Goal: Information Seeking & Learning: Learn about a topic

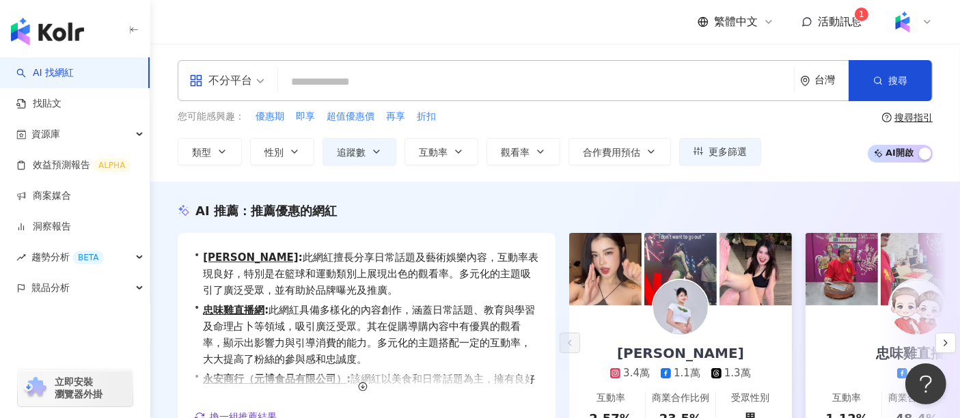
click at [433, 82] on input "search" at bounding box center [536, 82] width 505 height 26
paste input "********"
type input "********"
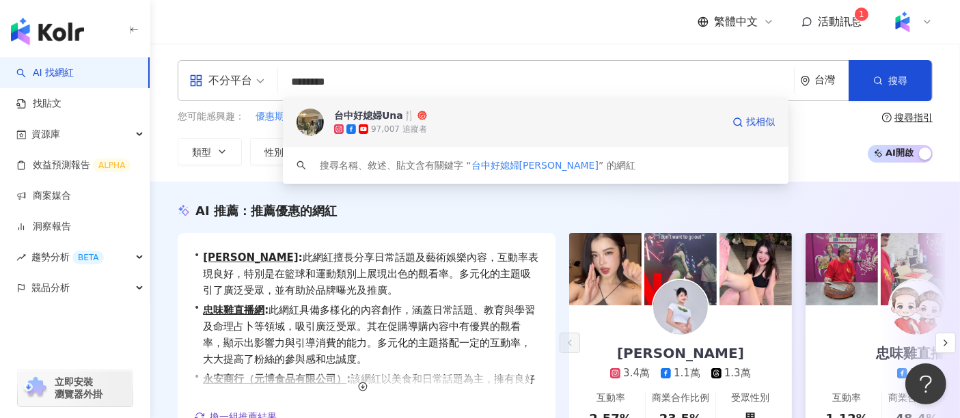
click at [408, 131] on div "97,007 追蹤者" at bounding box center [399, 130] width 56 height 12
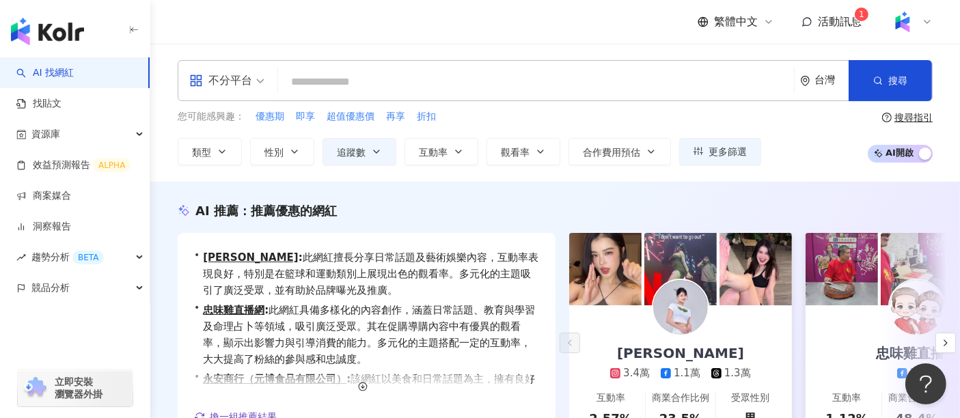
paste input "**********"
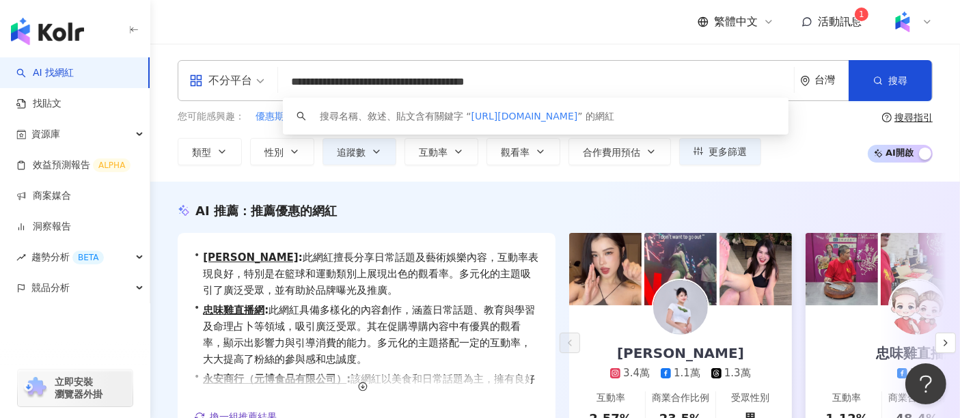
type input "**********"
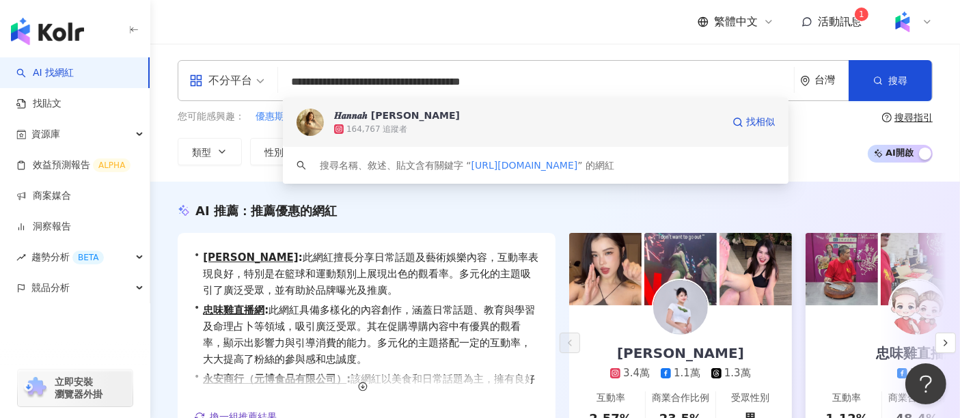
click at [489, 137] on div "𝑯𝒂𝒏𝒏𝒂𝒉 𝑪𝒉𝒆𝒏 164,767 追蹤者 找相似" at bounding box center [536, 122] width 506 height 49
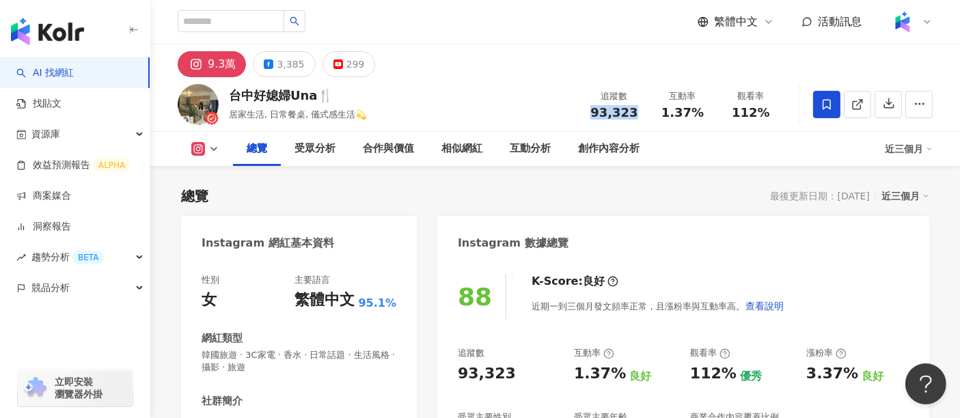
drag, startPoint x: 634, startPoint y: 111, endPoint x: 581, endPoint y: 112, distance: 52.6
click at [581, 112] on div "追蹤數 93,323" at bounding box center [614, 103] width 68 height 29
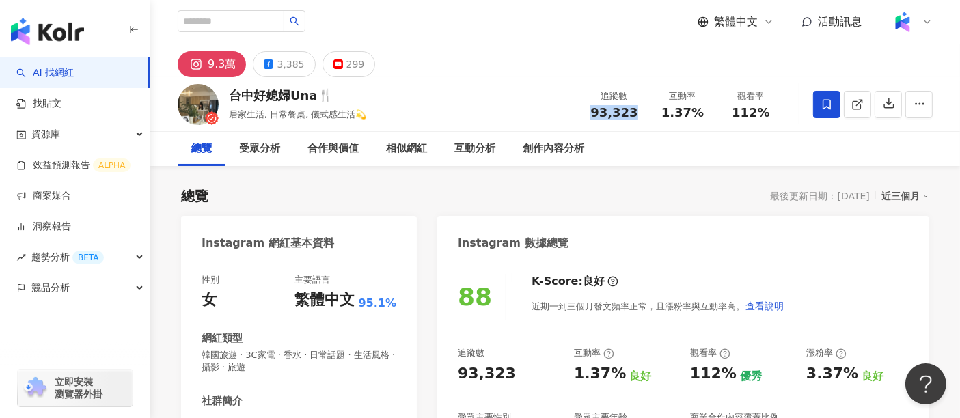
copy span "93,323"
click at [491, 85] on div "台中好媳婦Una🍴 居家生活, 日常餐桌, 儀式感生活💫 追蹤數 93,323 互動率 1.37% 觀看率 112%" at bounding box center [555, 104] width 810 height 54
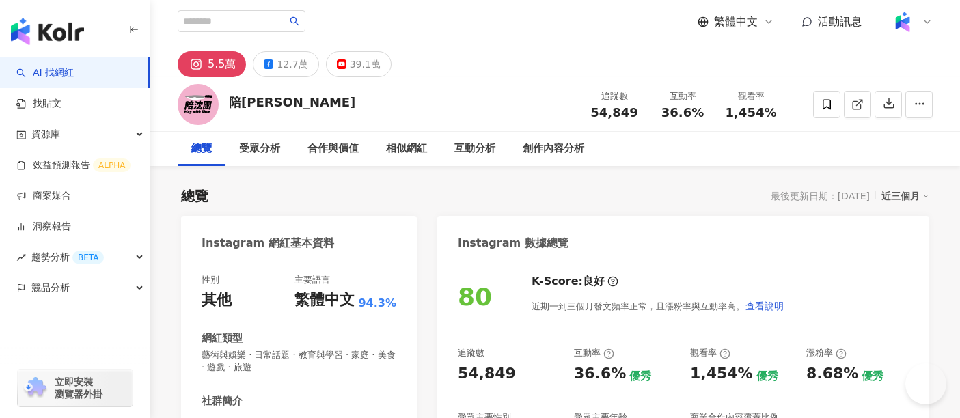
click at [496, 97] on div "陪沈團 追蹤數 54,849 互動率 36.6% 觀看率 1,454%" at bounding box center [555, 104] width 810 height 54
click at [258, 153] on div "受眾分析" at bounding box center [259, 149] width 41 height 16
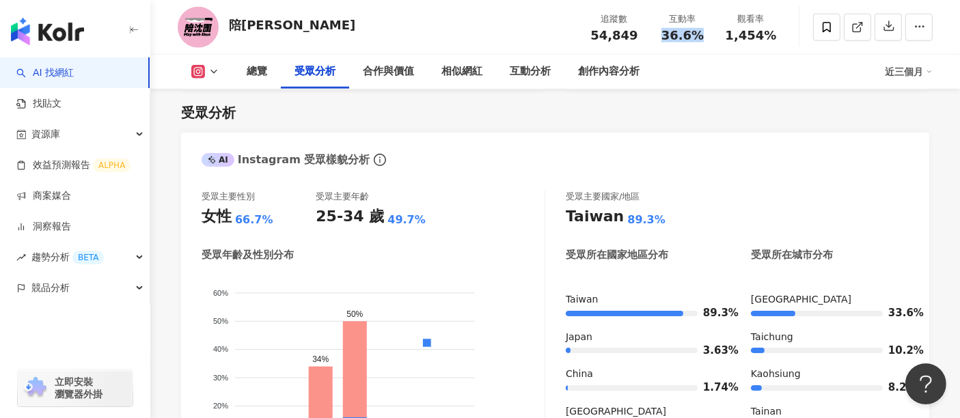
drag, startPoint x: 706, startPoint y: 40, endPoint x: 662, endPoint y: 40, distance: 44.4
click at [662, 40] on div "36.6%" at bounding box center [683, 36] width 52 height 14
drag, startPoint x: 633, startPoint y: 37, endPoint x: 588, endPoint y: 42, distance: 45.3
click at [588, 42] on div "追蹤數 54,849 互動率 36.6% 觀看率 1,454%" at bounding box center [682, 27] width 205 height 40
copy span "54,849"
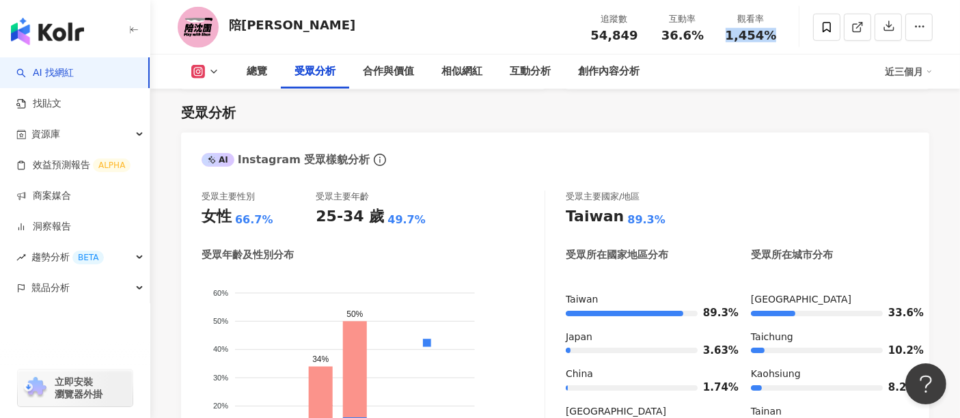
drag, startPoint x: 775, startPoint y: 38, endPoint x: 729, endPoint y: 38, distance: 45.8
click at [729, 38] on div "1,454%" at bounding box center [751, 36] width 52 height 14
copy span "1,454%"
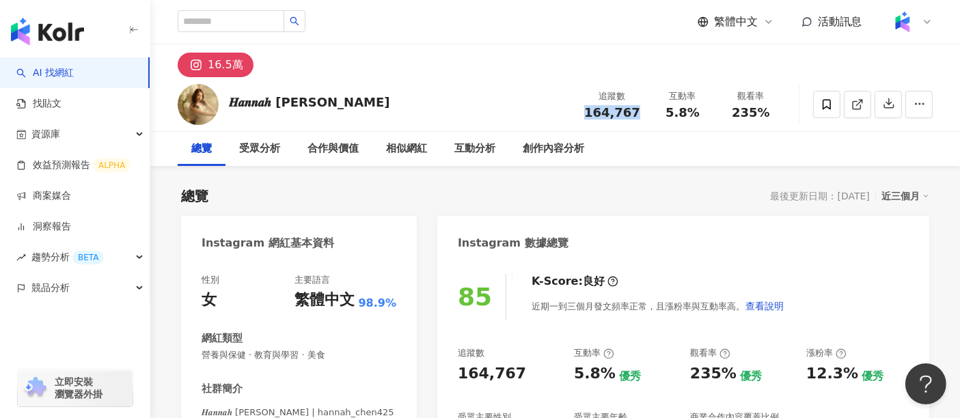
drag, startPoint x: 642, startPoint y: 110, endPoint x: 593, endPoint y: 114, distance: 49.4
click at [593, 114] on div "追蹤數 164,767" at bounding box center [612, 103] width 72 height 29
copy span "164,767"
click at [706, 106] on div "5.8%" at bounding box center [683, 113] width 52 height 14
drag, startPoint x: 695, startPoint y: 113, endPoint x: 670, endPoint y: 113, distance: 25.3
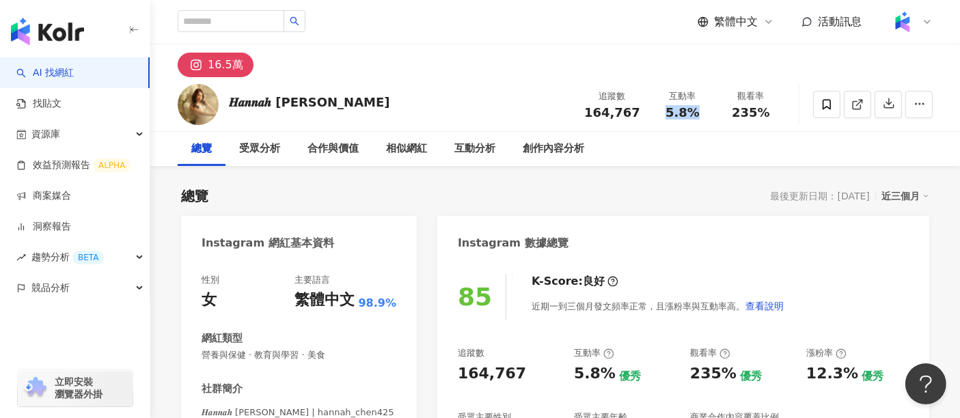
click at [670, 113] on div "互動率 5.8%" at bounding box center [682, 103] width 68 height 29
copy span "5.8%"
drag, startPoint x: 769, startPoint y: 114, endPoint x: 736, endPoint y: 115, distance: 33.5
click at [736, 115] on div "235%" at bounding box center [751, 113] width 52 height 14
copy span "235%"
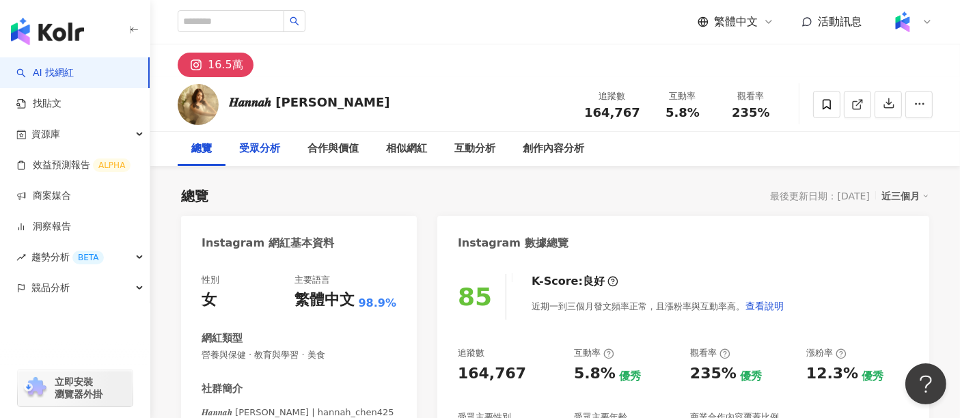
click at [256, 155] on div "受眾分析" at bounding box center [259, 149] width 41 height 16
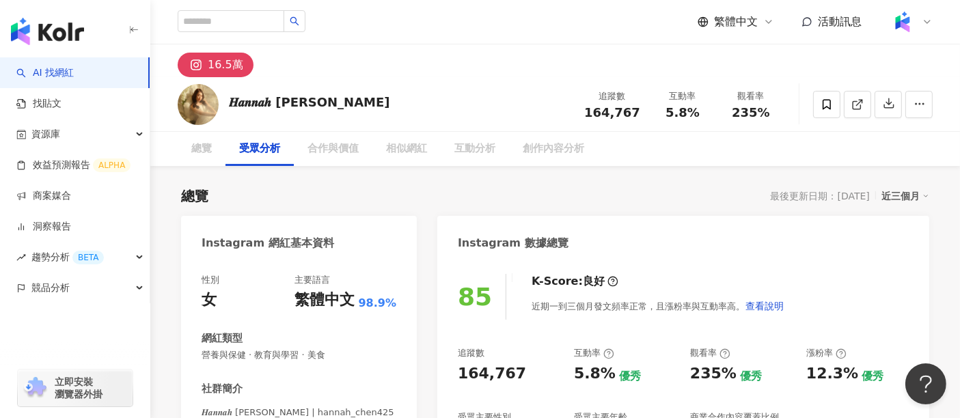
scroll to position [1187, 0]
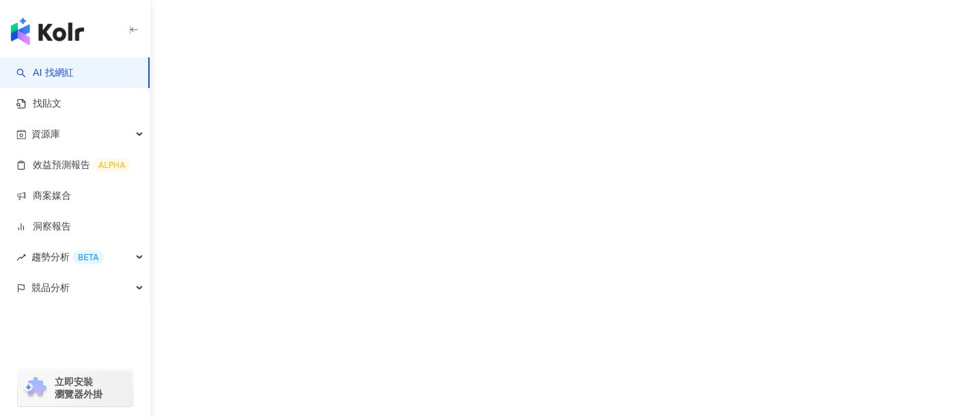
click at [795, 191] on div "AI 找網紅 找貼文 資源庫 效益預測報告 ALPHA 商案媒合 洞察報告 趨勢分析 BETA 競品分析 立即安裝 瀏覽器外掛" at bounding box center [480, 209] width 960 height 418
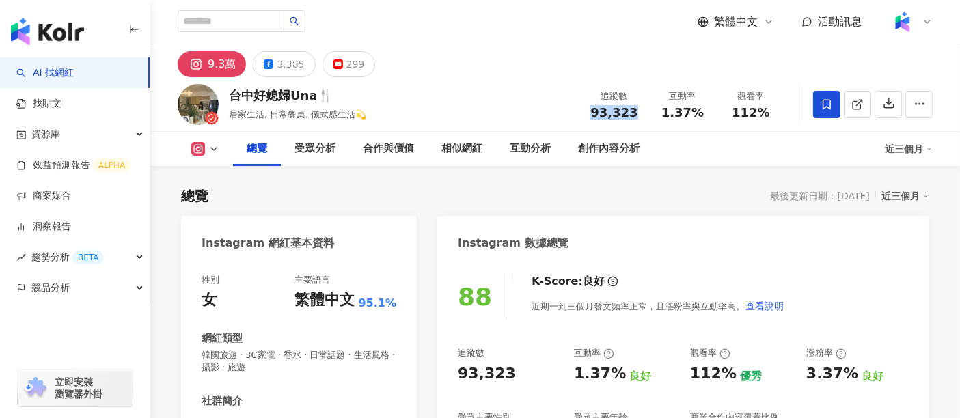
drag, startPoint x: 614, startPoint y: 112, endPoint x: 594, endPoint y: 112, distance: 20.5
click at [594, 112] on div "93,323" at bounding box center [614, 113] width 52 height 14
copy span "93,323"
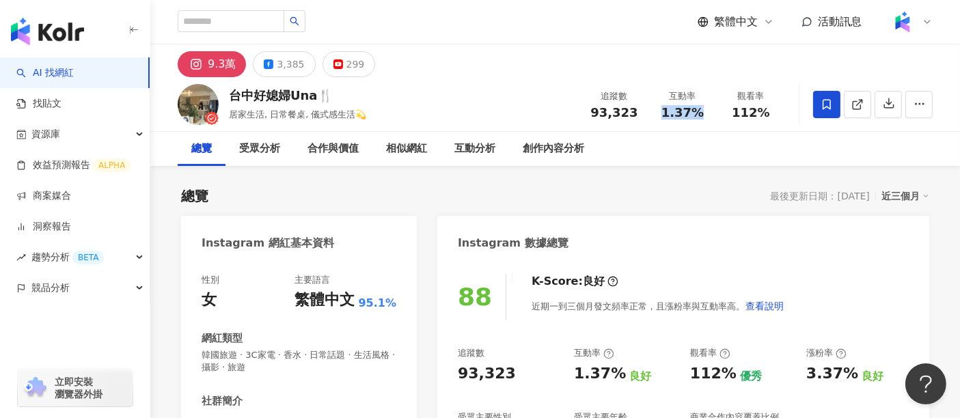
drag, startPoint x: 702, startPoint y: 110, endPoint x: 661, endPoint y: 111, distance: 41.0
click at [661, 111] on div "1.37%" at bounding box center [683, 113] width 52 height 14
copy span "1.37%"
drag, startPoint x: 768, startPoint y: 112, endPoint x: 736, endPoint y: 116, distance: 32.4
click at [736, 116] on div "112%" at bounding box center [751, 113] width 52 height 14
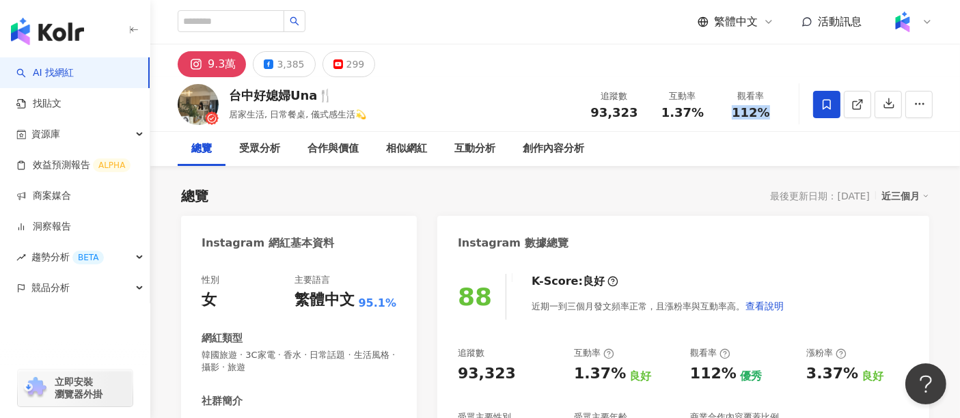
copy span "112%"
click at [265, 149] on div "受眾分析" at bounding box center [259, 149] width 41 height 16
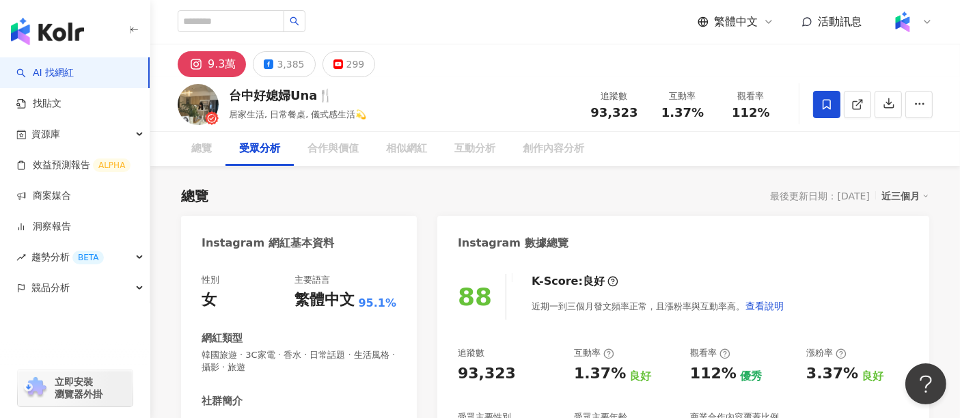
scroll to position [1178, 0]
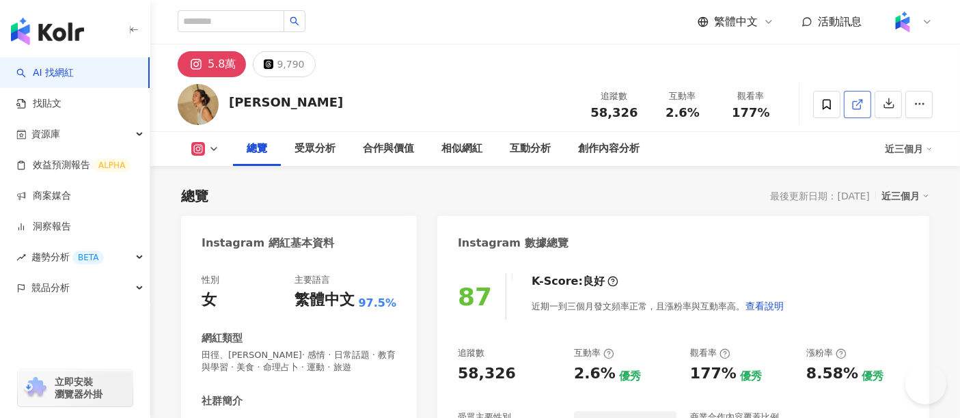
click at [860, 105] on icon at bounding box center [857, 105] width 8 height 8
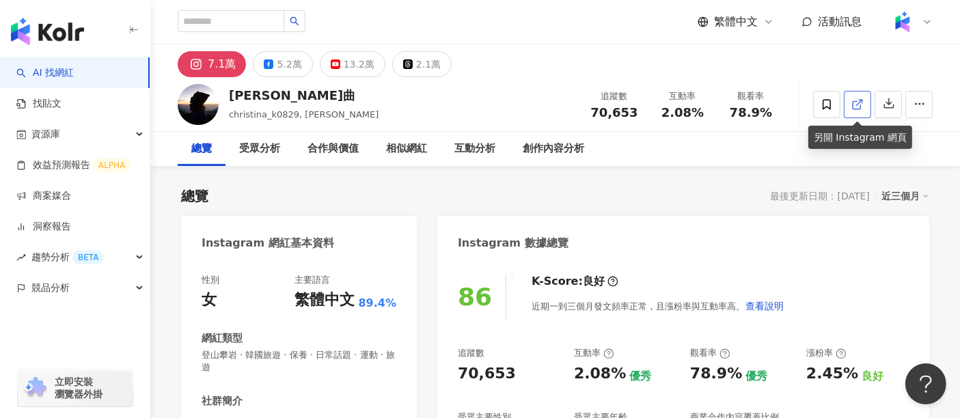
click at [859, 110] on span at bounding box center [857, 104] width 12 height 14
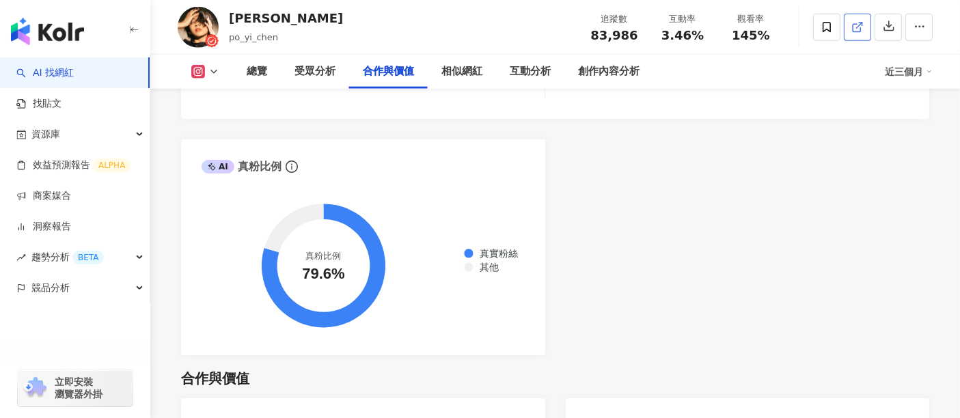
scroll to position [1800, 0]
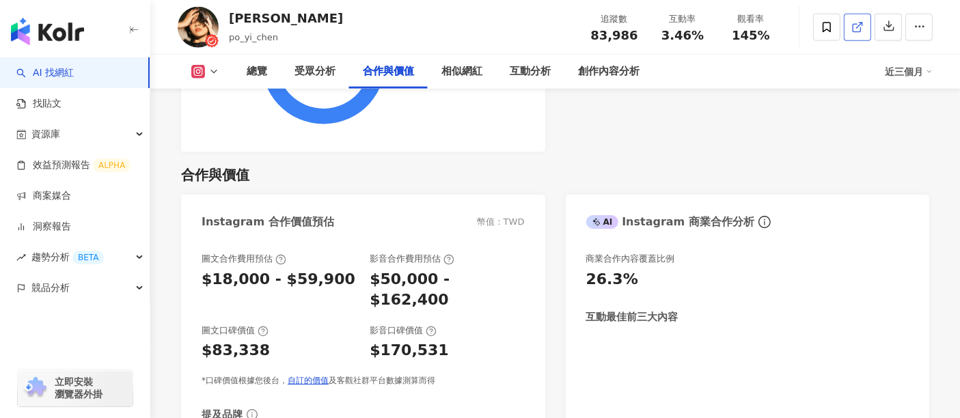
click at [857, 27] on line at bounding box center [859, 25] width 5 height 5
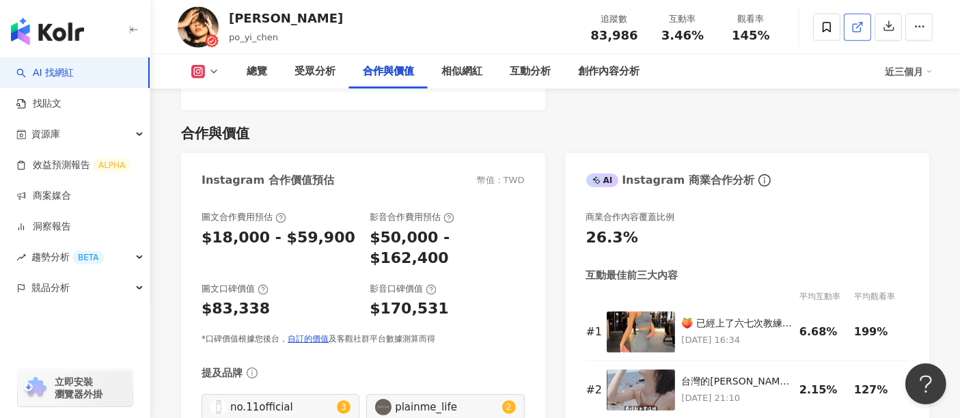
scroll to position [0, 0]
